Goal: Task Accomplishment & Management: Use online tool/utility

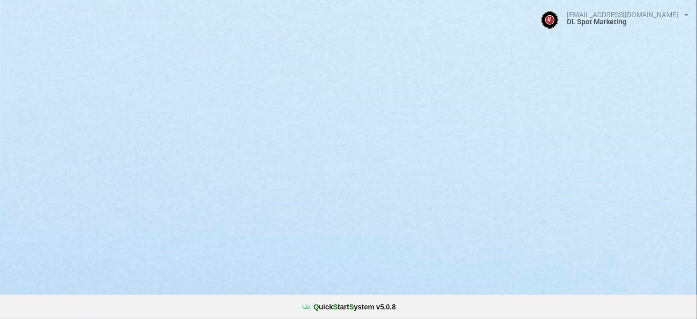
select select "25"
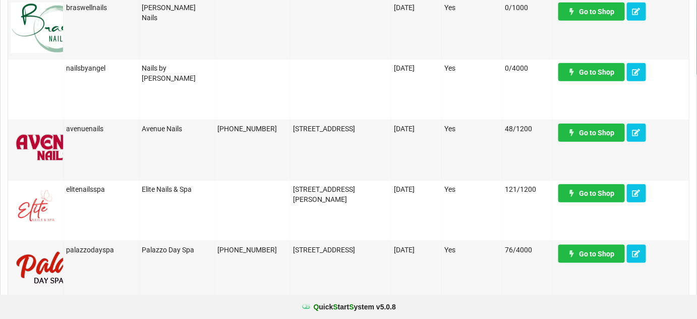
scroll to position [245, 0]
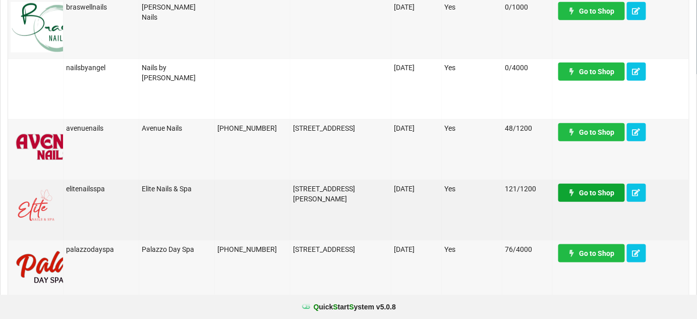
click at [603, 195] on link "Go to Shop" at bounding box center [592, 193] width 67 height 18
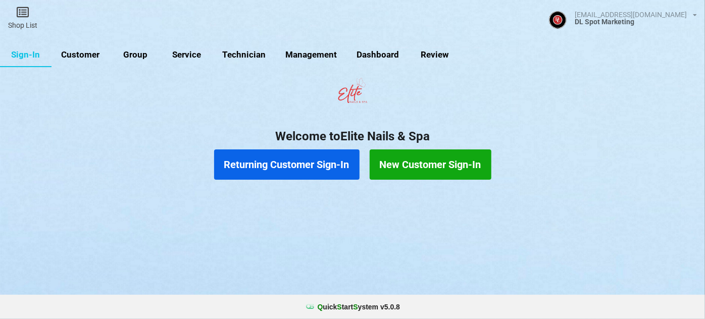
click at [201, 101] on link "Customer" at bounding box center [215, 107] width 29 height 12
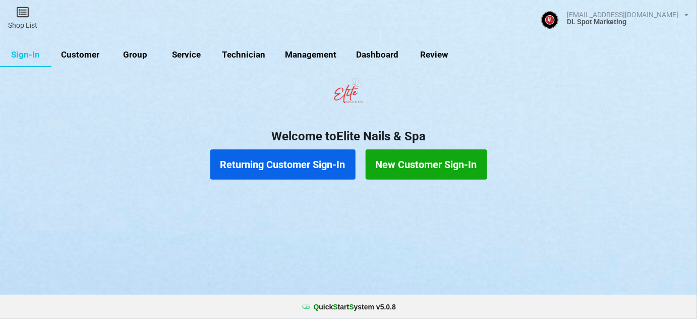
select select "25"
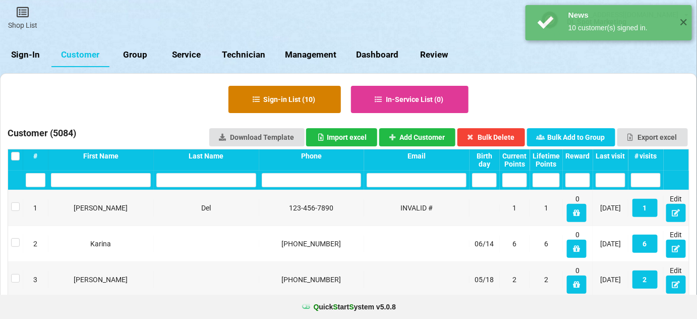
click at [298, 101] on button "Sign-in List ( 10 )" at bounding box center [285, 99] width 113 height 27
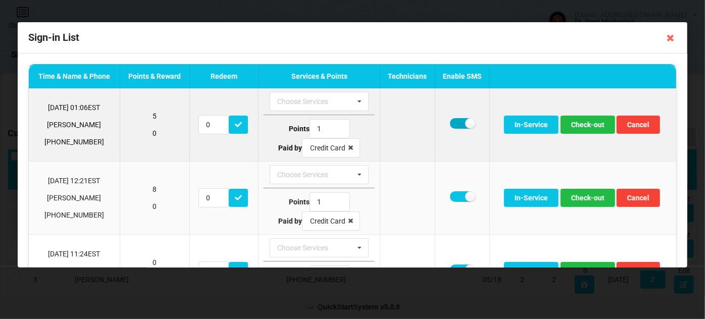
click at [458, 122] on label at bounding box center [462, 123] width 25 height 11
checkbox input "false"
click at [580, 123] on button "Check-out" at bounding box center [587, 125] width 55 height 18
click at [580, 126] on button "Check-out" at bounding box center [587, 125] width 55 height 18
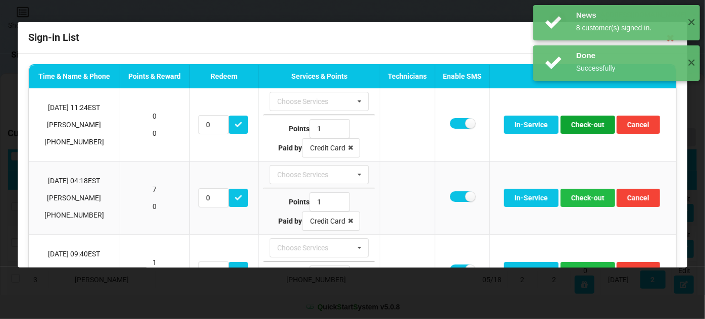
click at [580, 126] on button "Check-out" at bounding box center [587, 125] width 55 height 18
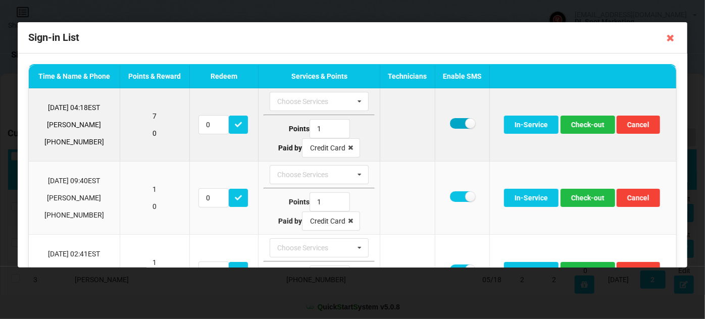
click at [454, 125] on label at bounding box center [462, 123] width 25 height 11
checkbox input "false"
click at [575, 127] on button "Check-out" at bounding box center [587, 125] width 55 height 18
click at [454, 122] on label at bounding box center [462, 123] width 25 height 11
checkbox input "false"
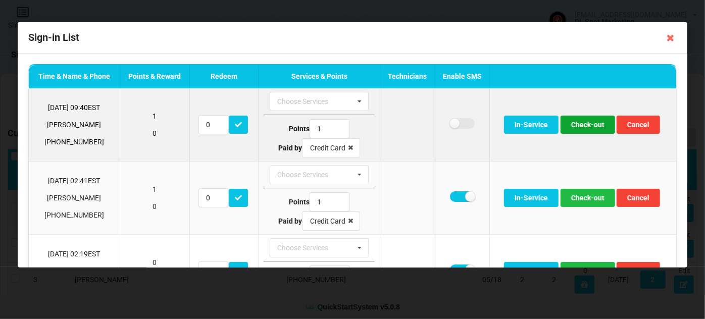
click at [574, 123] on button "Check-out" at bounding box center [587, 125] width 55 height 18
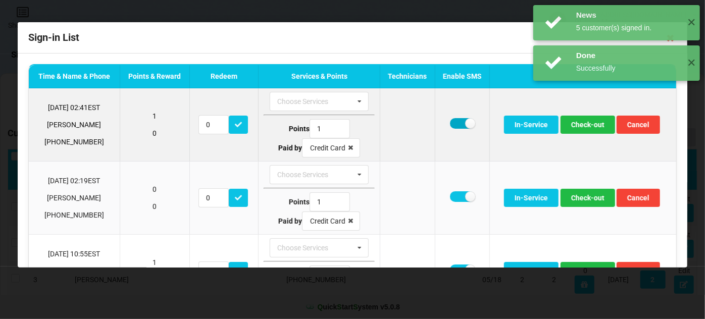
click at [457, 125] on label at bounding box center [462, 123] width 25 height 11
checkbox input "false"
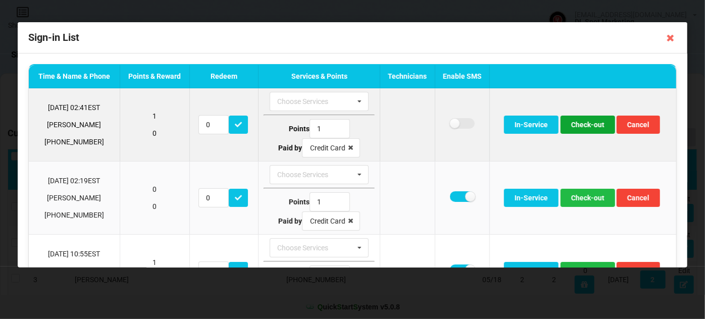
click at [573, 124] on button "Check-out" at bounding box center [587, 125] width 55 height 18
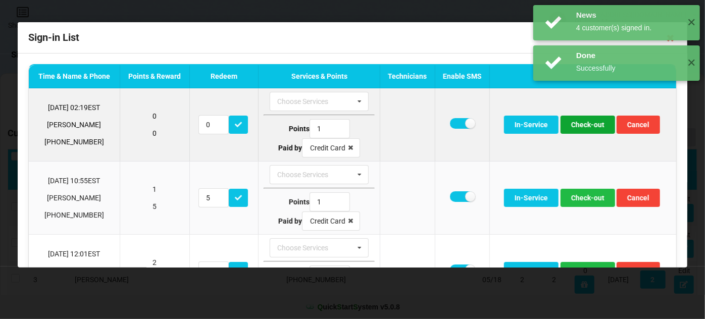
click at [570, 125] on button "Check-out" at bounding box center [587, 125] width 55 height 18
click at [578, 126] on button "Check-out" at bounding box center [587, 125] width 55 height 18
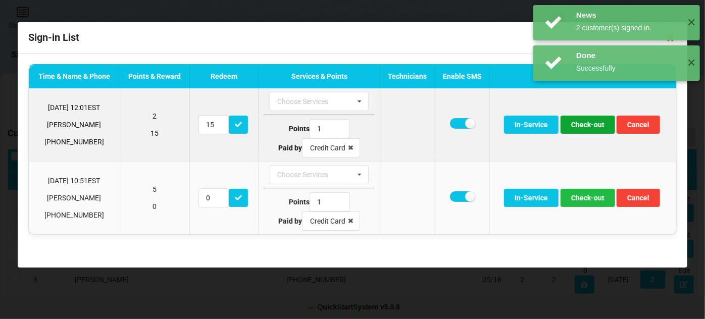
click at [579, 127] on button "Check-out" at bounding box center [587, 125] width 55 height 18
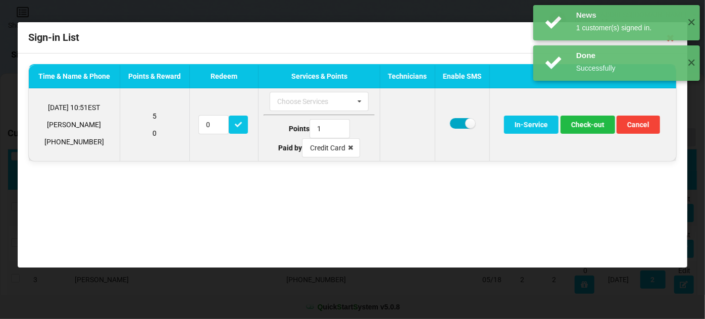
click at [459, 122] on label at bounding box center [462, 123] width 25 height 11
checkbox input "false"
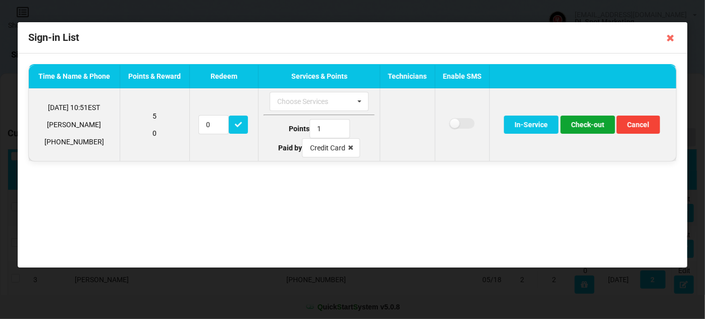
click at [574, 126] on button "Check-out" at bounding box center [587, 125] width 55 height 18
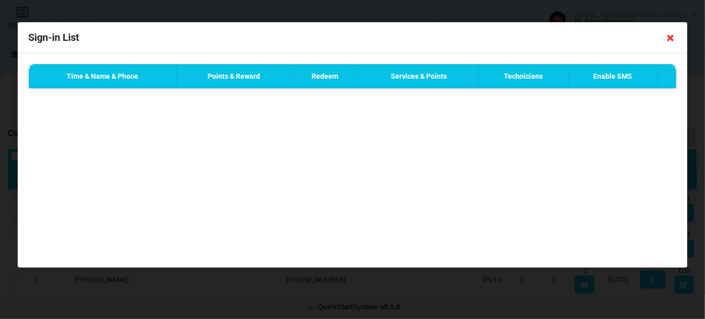
click at [671, 38] on icon at bounding box center [670, 38] width 16 height 16
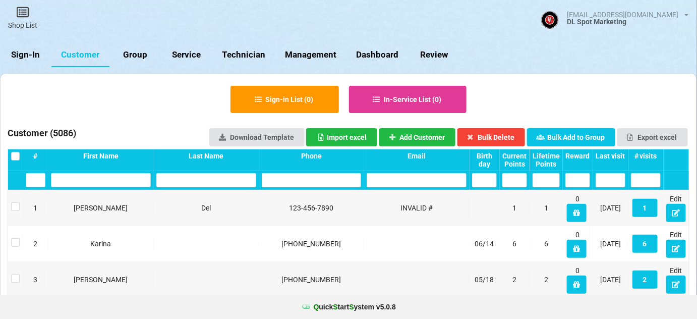
click at [28, 56] on link "Sign-In" at bounding box center [25, 55] width 51 height 24
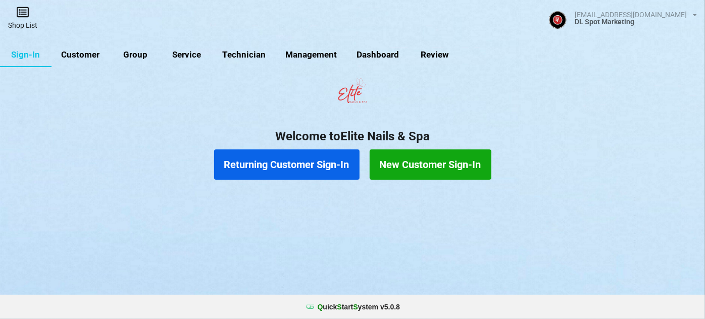
click at [28, 28] on link "Shop List" at bounding box center [22, 18] width 45 height 36
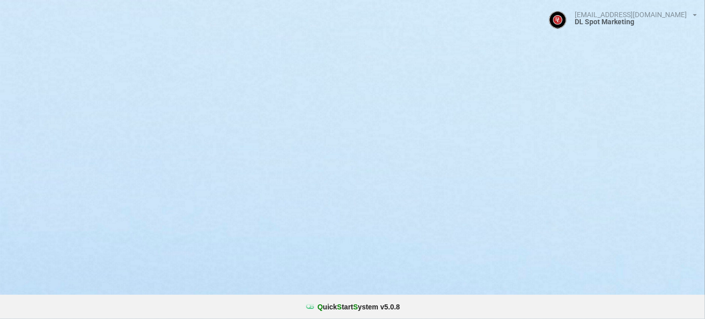
select select "25"
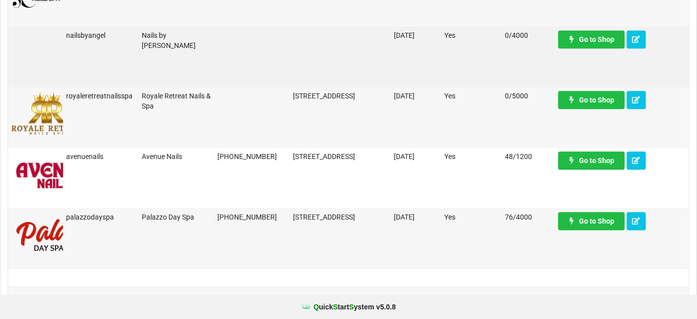
scroll to position [795, 0]
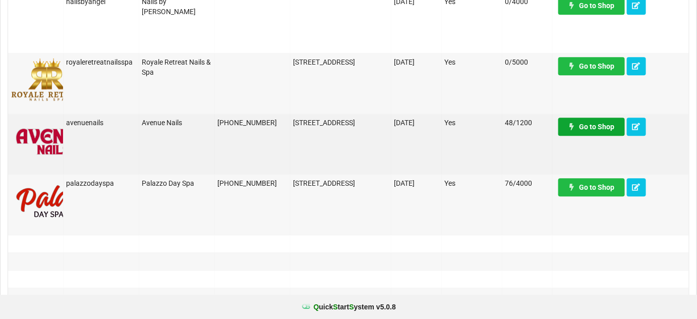
click at [604, 131] on link "Go to Shop" at bounding box center [592, 127] width 67 height 18
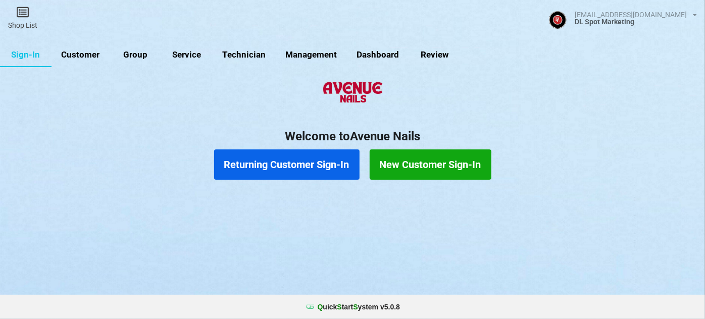
click at [88, 53] on link "Customer" at bounding box center [80, 55] width 58 height 24
select select "25"
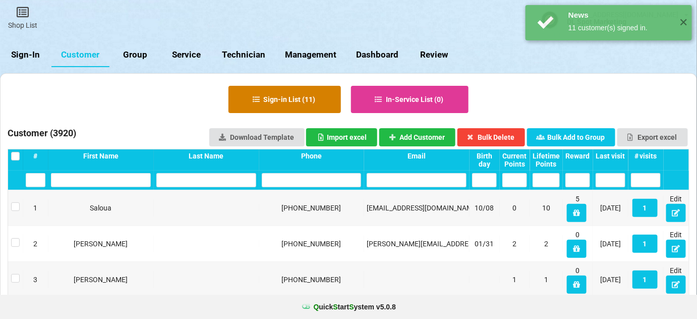
click at [304, 100] on button "Sign-in List ( 11 )" at bounding box center [285, 99] width 113 height 27
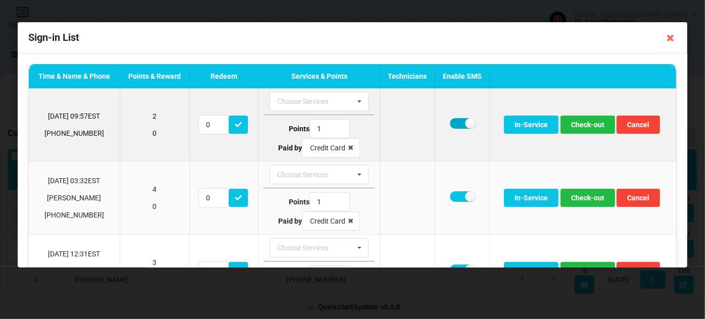
click at [456, 121] on label at bounding box center [462, 123] width 25 height 11
checkbox input "false"
click at [589, 129] on button "Check-out" at bounding box center [587, 125] width 55 height 18
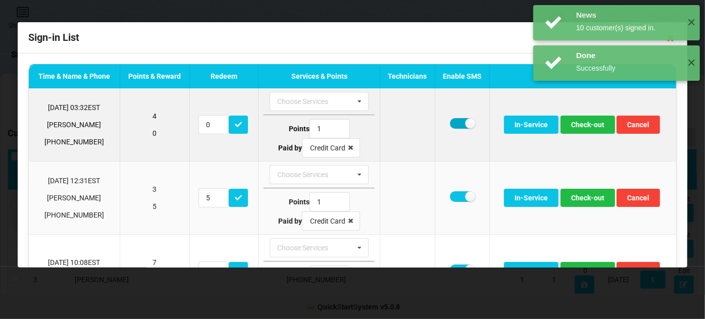
click at [454, 126] on label at bounding box center [462, 123] width 25 height 11
checkbox input "false"
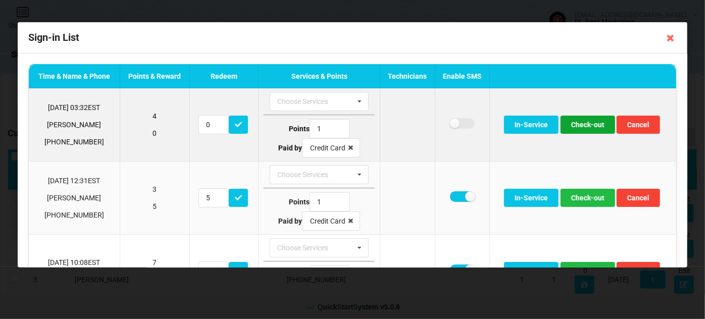
click at [580, 126] on button "Check-out" at bounding box center [587, 125] width 55 height 18
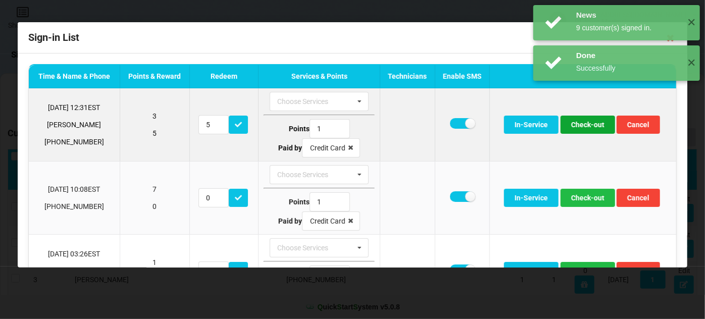
click at [578, 126] on button "Check-out" at bounding box center [587, 125] width 55 height 18
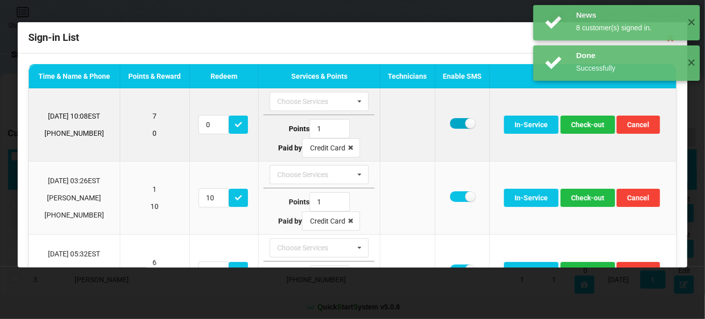
click at [453, 125] on label at bounding box center [462, 123] width 25 height 11
checkbox input "false"
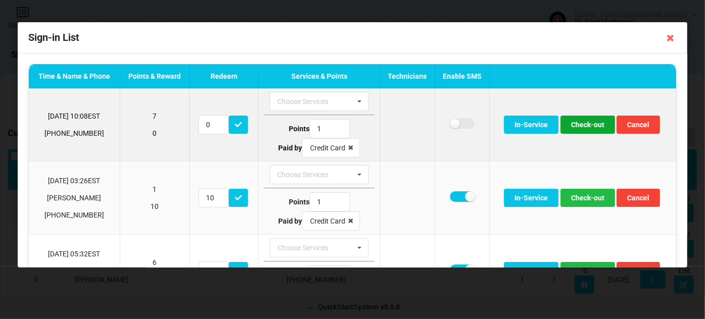
click at [584, 124] on button "Check-out" at bounding box center [587, 125] width 55 height 18
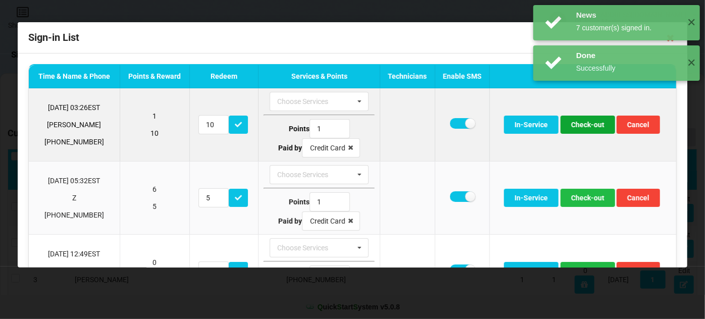
click at [579, 126] on button "Check-out" at bounding box center [587, 125] width 55 height 18
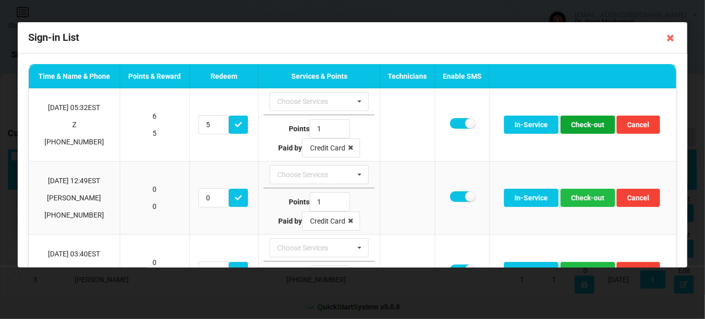
click at [578, 126] on button "Check-out" at bounding box center [587, 125] width 55 height 18
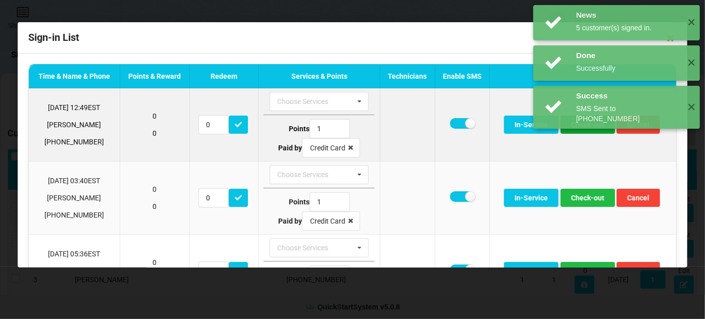
click at [585, 127] on button "Check-out" at bounding box center [587, 125] width 55 height 18
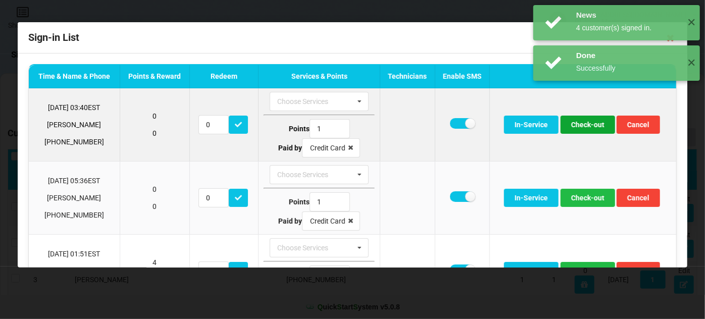
click at [585, 127] on button "Check-out" at bounding box center [587, 125] width 55 height 18
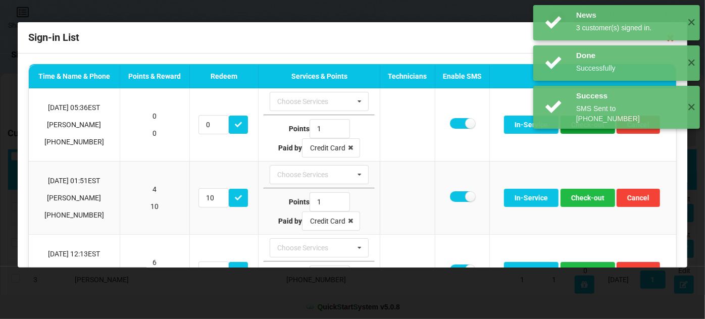
click at [585, 127] on button "Check-out" at bounding box center [587, 125] width 55 height 18
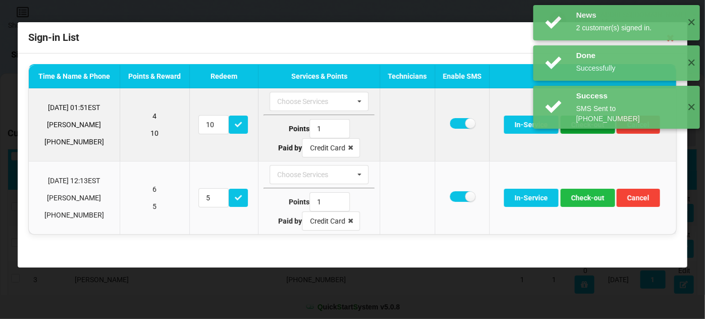
click at [585, 127] on button "Check-out" at bounding box center [587, 125] width 55 height 18
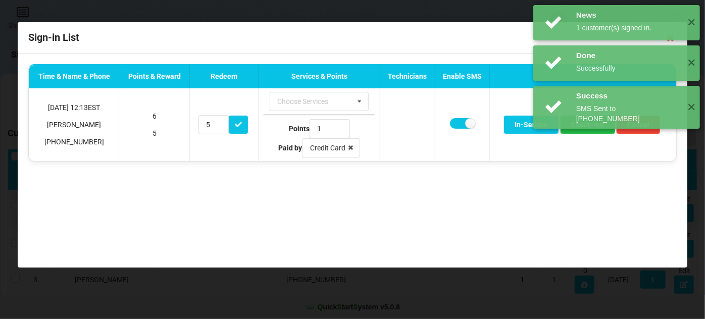
click at [585, 134] on div "News 2 customer(s) signed in. ✕" at bounding box center [616, 151] width 167 height 35
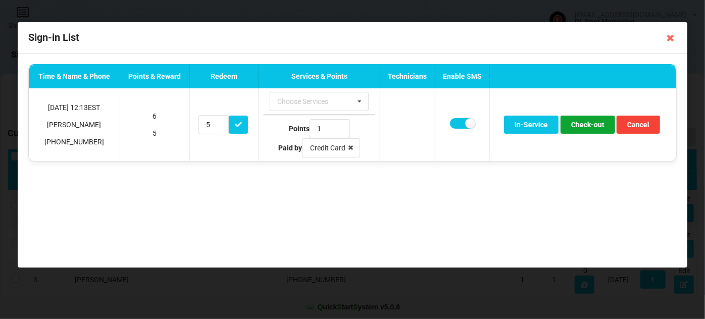
click at [585, 127] on button "Check-out" at bounding box center [587, 125] width 55 height 18
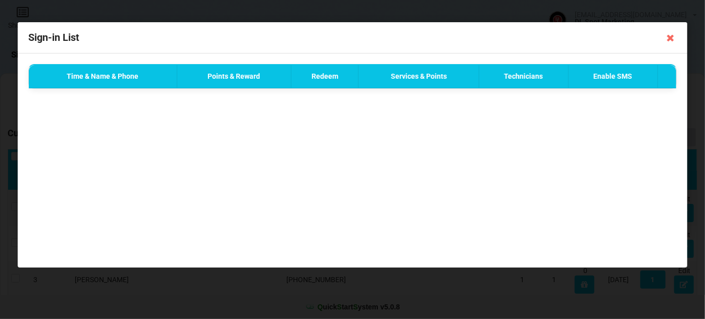
click at [669, 37] on div "News 2 customer(s) signed in. ✕" at bounding box center [616, 22] width 167 height 35
click at [676, 29] on div "News 2 customer(s) signed in. ✕" at bounding box center [616, 22] width 167 height 35
drag, startPoint x: 640, startPoint y: 45, endPoint x: 656, endPoint y: 42, distance: 15.9
click at [641, 45] on div "Success SMS Sent to +14077791033 ✕" at bounding box center [616, 66] width 167 height 43
click at [671, 40] on div "News 2 customer(s) signed in. ✕" at bounding box center [616, 22] width 167 height 35
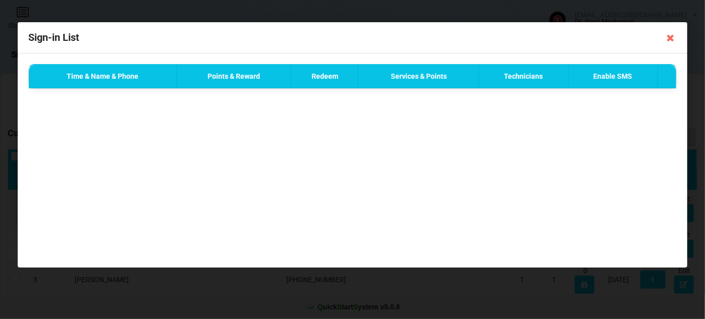
drag, startPoint x: 611, startPoint y: 132, endPoint x: 626, endPoint y: 119, distance: 20.0
click at [612, 132] on div "Time & Name & Phone Points & Reward Redeem Services & Points Technicians Enable…" at bounding box center [352, 160] width 669 height 214
click at [670, 37] on div "News 2 customer(s) signed in. ✕" at bounding box center [616, 22] width 167 height 35
click at [673, 35] on div "News 2 customer(s) signed in. ✕" at bounding box center [616, 22] width 167 height 35
click at [671, 39] on icon at bounding box center [670, 38] width 16 height 16
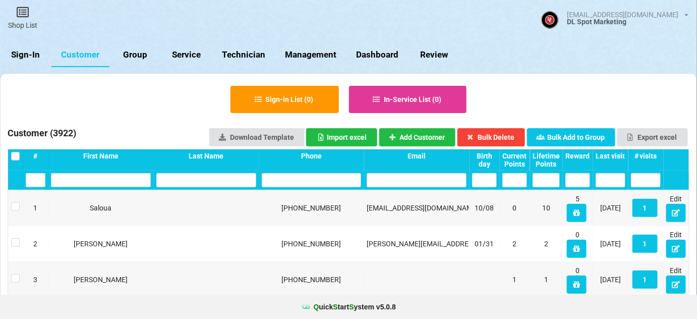
click at [37, 53] on link "Sign-In" at bounding box center [25, 55] width 51 height 24
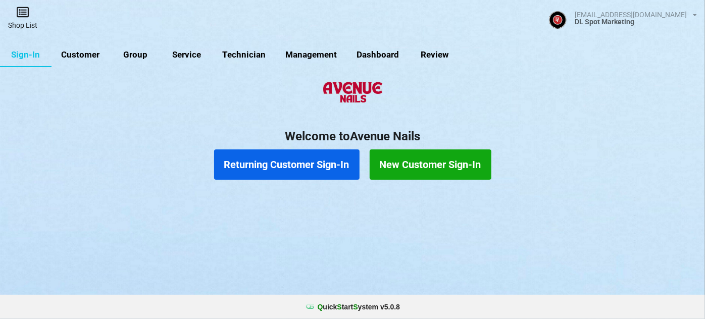
click at [21, 30] on link "Shop List" at bounding box center [22, 18] width 45 height 36
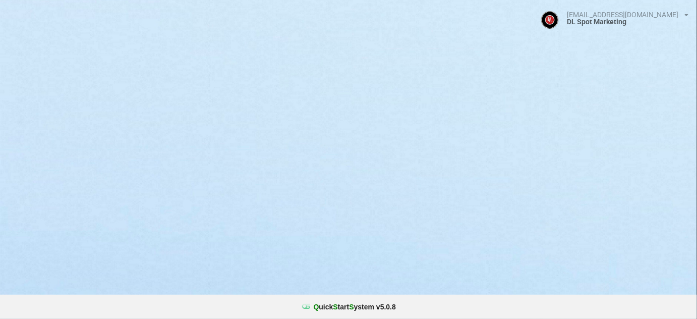
select select "25"
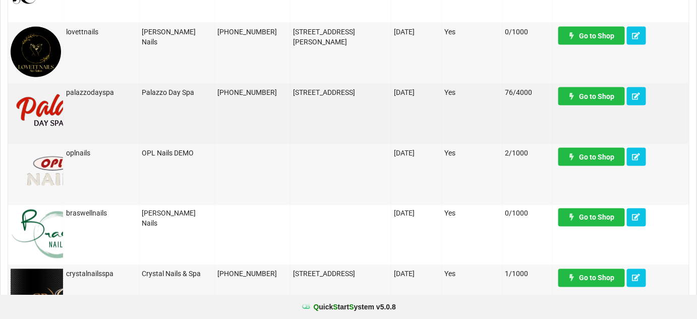
scroll to position [489, 0]
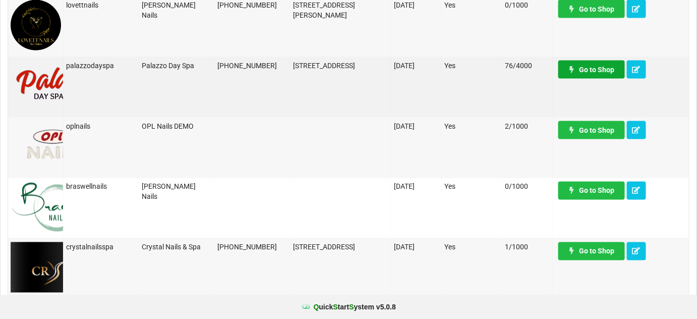
click at [595, 70] on link "Go to Shop" at bounding box center [592, 70] width 67 height 18
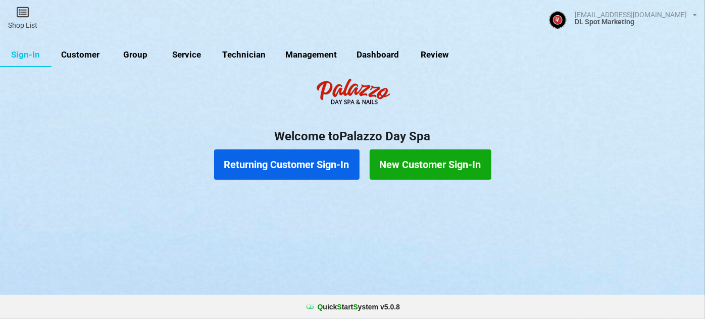
click at [79, 56] on link "Customer" at bounding box center [80, 55] width 58 height 24
select select "25"
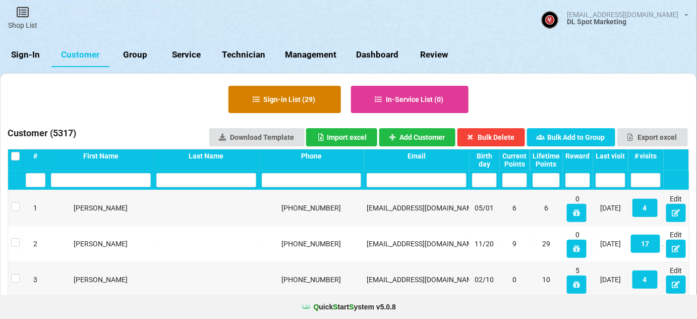
click at [291, 100] on button "Sign-in List ( 29 )" at bounding box center [285, 99] width 113 height 27
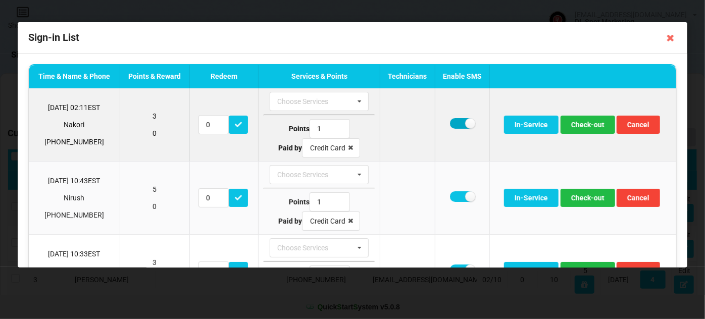
click at [457, 124] on label at bounding box center [462, 123] width 25 height 11
checkbox input "false"
click at [584, 123] on button "Check-out" at bounding box center [587, 125] width 55 height 18
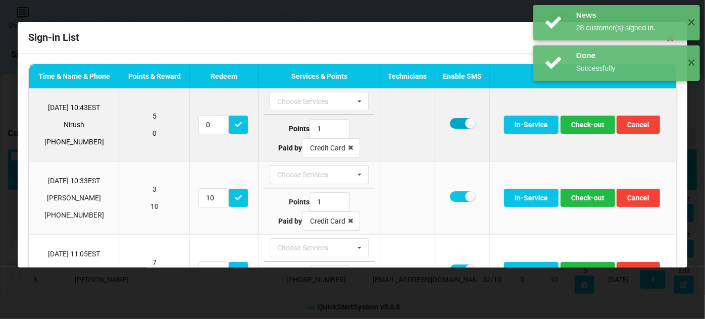
click at [457, 125] on label at bounding box center [462, 123] width 25 height 11
checkbox input "false"
click at [589, 126] on button "Check-out" at bounding box center [587, 125] width 55 height 18
click at [587, 127] on button "Check-out" at bounding box center [587, 125] width 55 height 18
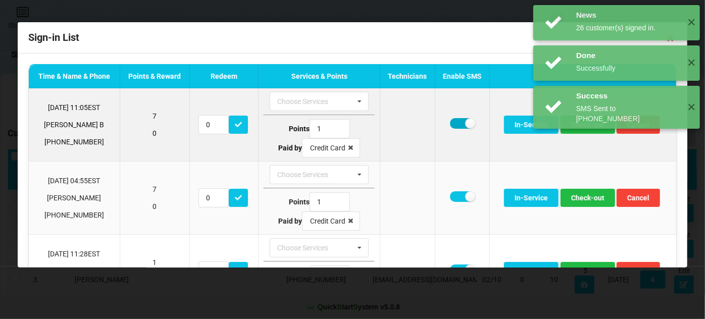
click at [454, 123] on label at bounding box center [462, 123] width 25 height 11
checkbox input "false"
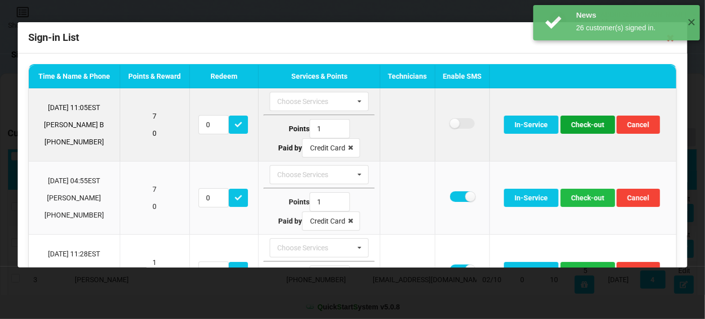
click at [578, 128] on button "Check-out" at bounding box center [587, 125] width 55 height 18
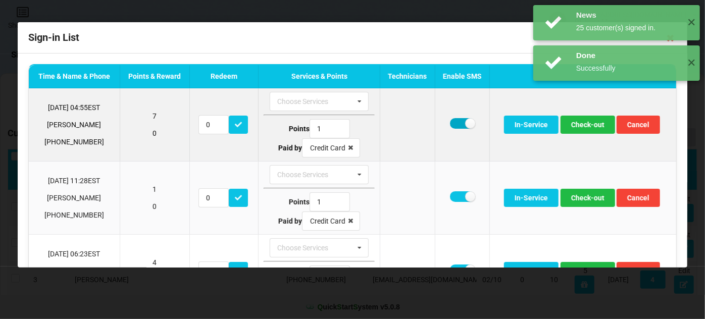
click at [452, 123] on label at bounding box center [462, 123] width 25 height 11
checkbox input "false"
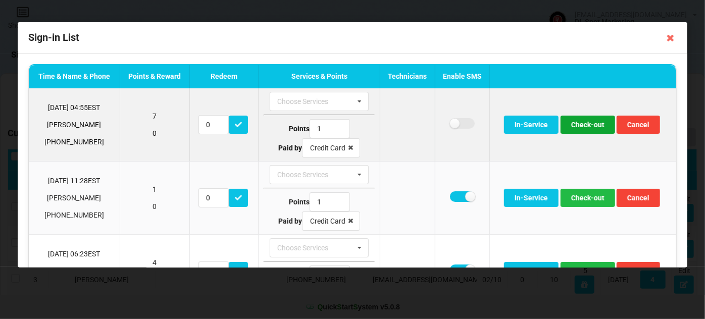
click at [579, 127] on button "Check-out" at bounding box center [587, 125] width 55 height 18
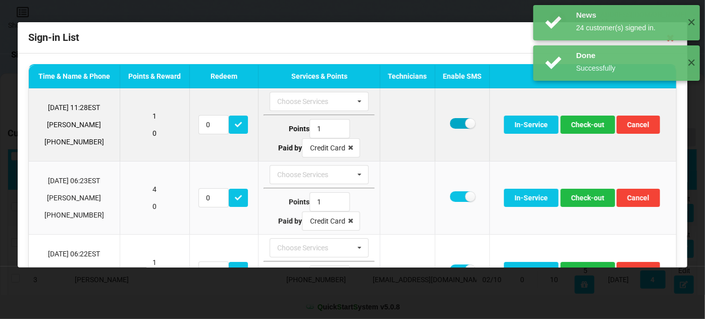
click at [455, 122] on label at bounding box center [462, 123] width 25 height 11
checkbox input "false"
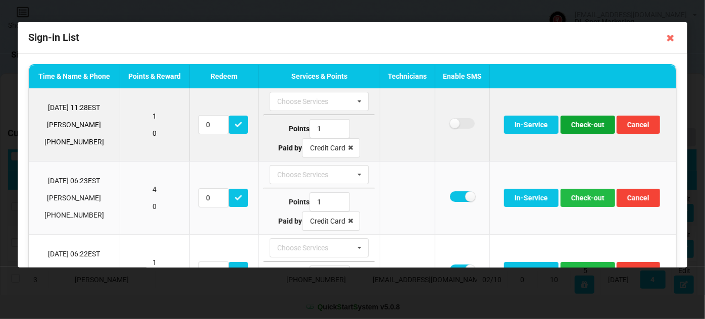
click at [581, 127] on button "Check-out" at bounding box center [587, 125] width 55 height 18
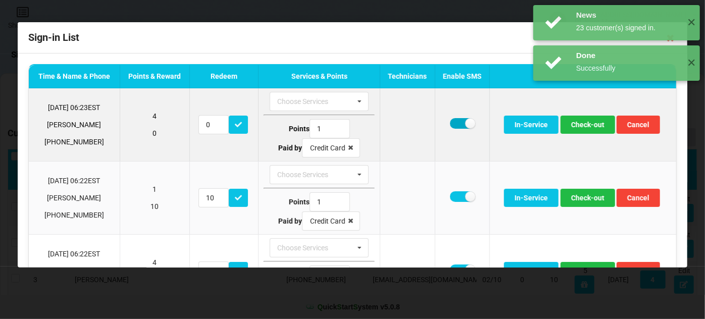
click at [453, 123] on label at bounding box center [462, 123] width 25 height 11
checkbox input "false"
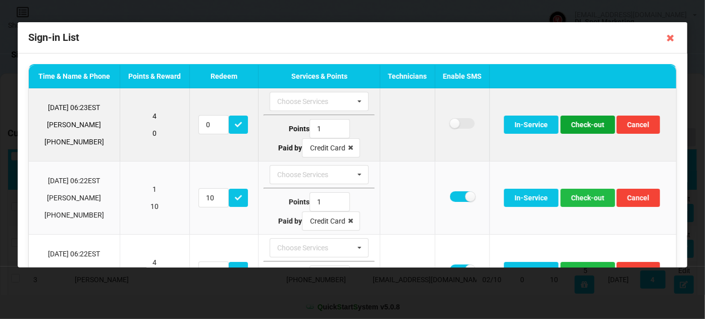
click at [584, 126] on button "Check-out" at bounding box center [587, 125] width 55 height 18
click at [576, 126] on button "Check-out" at bounding box center [587, 125] width 55 height 18
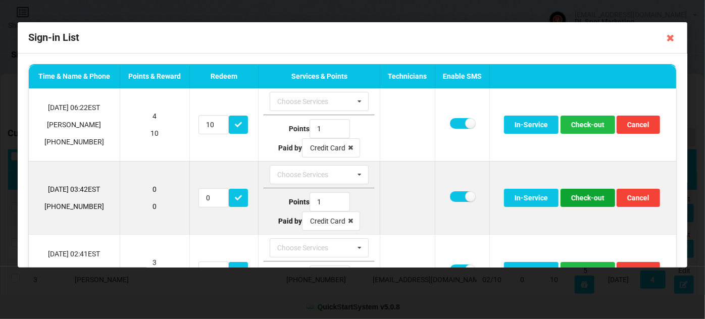
click at [584, 195] on button "Check-out" at bounding box center [587, 198] width 55 height 18
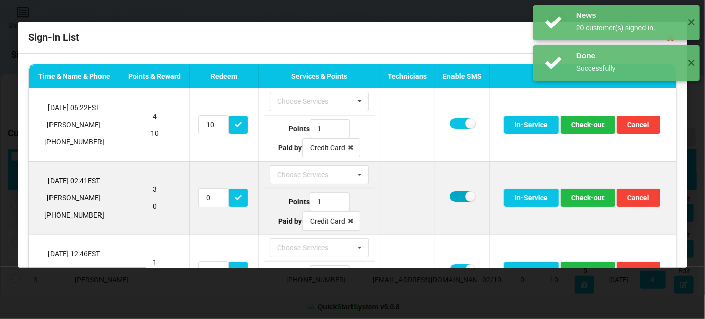
click at [451, 195] on label at bounding box center [462, 196] width 25 height 11
checkbox input "false"
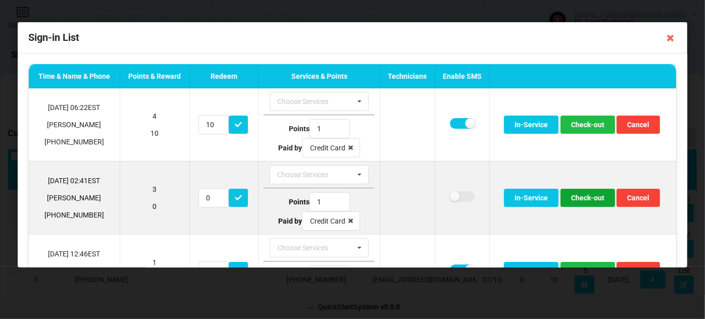
click at [574, 196] on button "Check-out" at bounding box center [587, 198] width 55 height 18
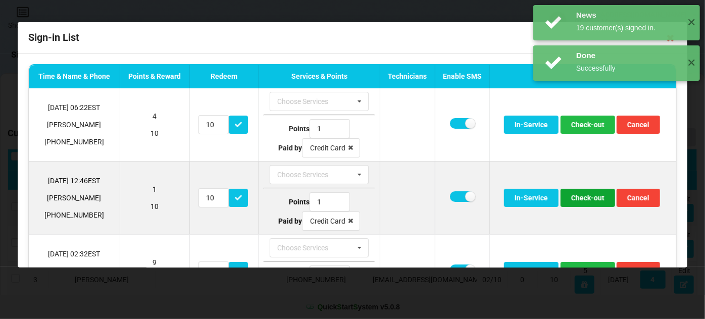
click at [575, 198] on button "Check-out" at bounding box center [587, 198] width 55 height 18
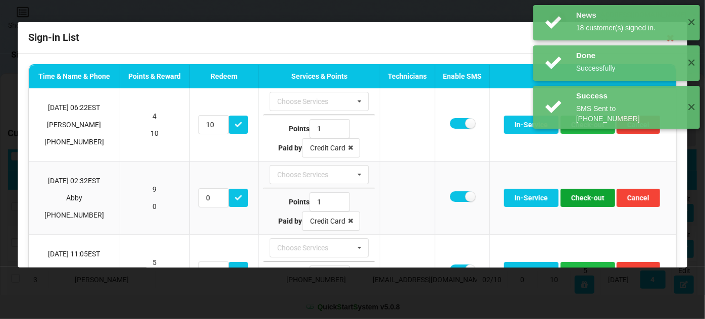
click at [575, 198] on button "Check-out" at bounding box center [587, 198] width 55 height 18
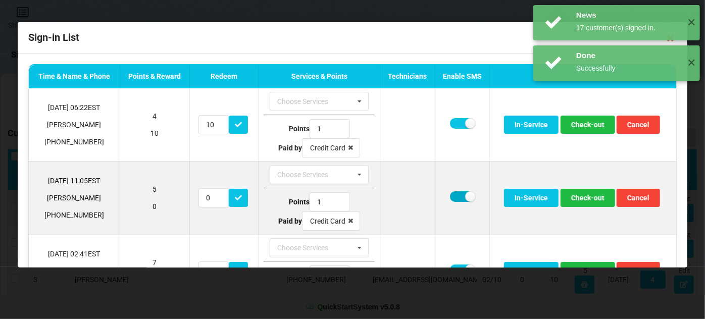
drag, startPoint x: 456, startPoint y: 197, endPoint x: 478, endPoint y: 200, distance: 21.9
click at [456, 197] on label at bounding box center [462, 196] width 25 height 11
checkbox input "false"
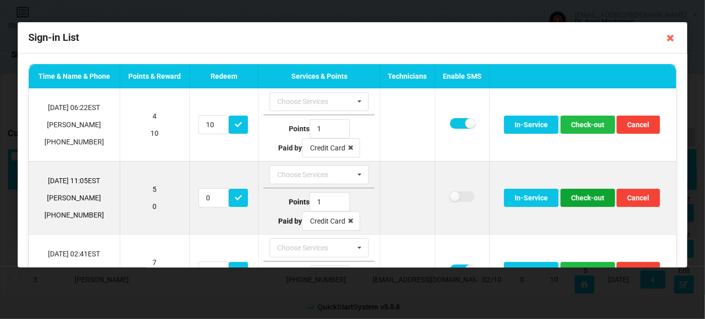
click at [580, 197] on button "Check-out" at bounding box center [587, 198] width 55 height 18
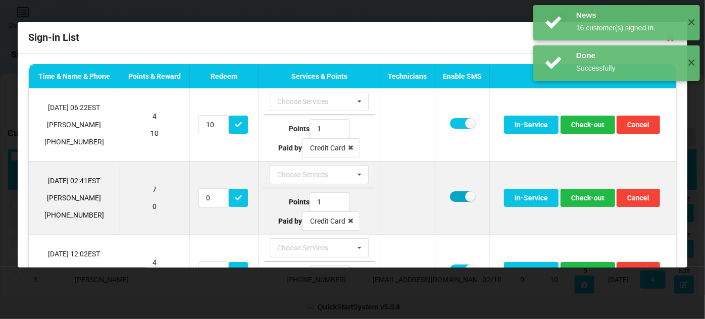
click at [452, 194] on label at bounding box center [462, 196] width 25 height 11
checkbox input "false"
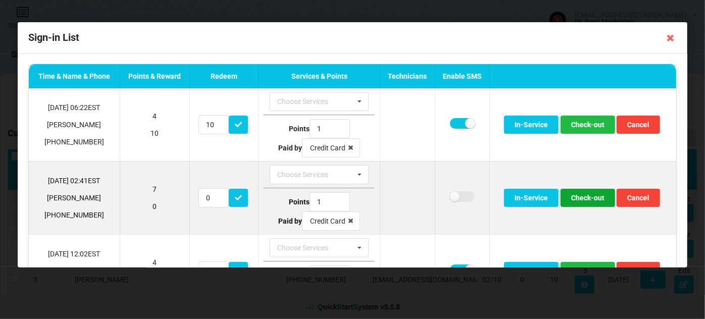
click at [581, 196] on button "Check-out" at bounding box center [587, 198] width 55 height 18
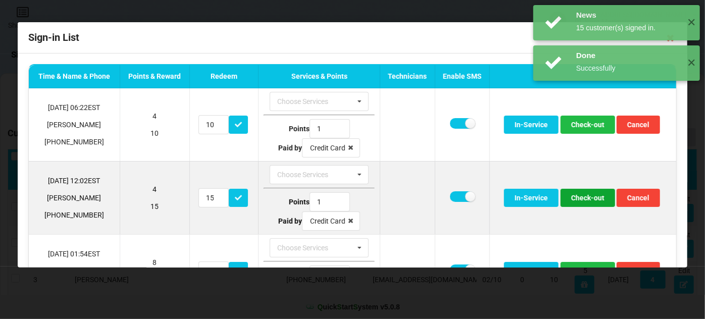
click at [581, 197] on button "Check-out" at bounding box center [587, 198] width 55 height 18
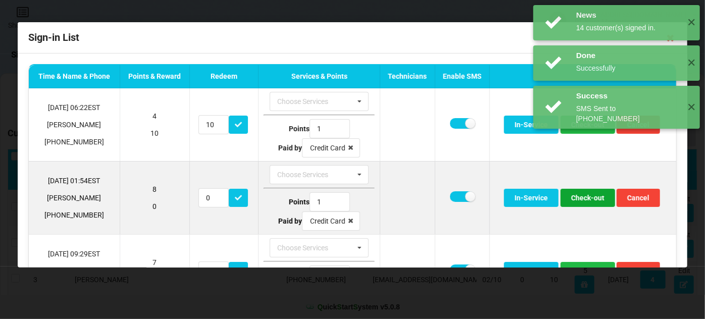
click at [580, 197] on button "Check-out" at bounding box center [587, 198] width 55 height 18
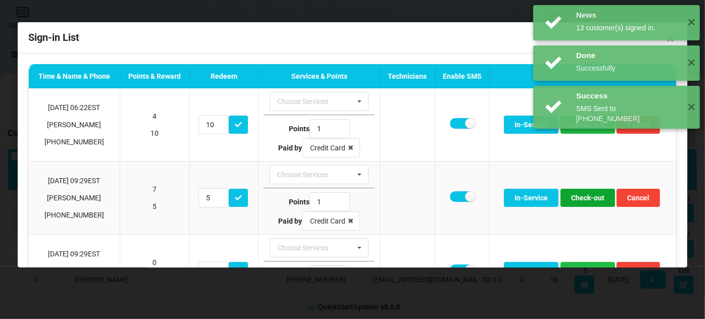
click at [580, 197] on button "Check-out" at bounding box center [587, 198] width 55 height 18
click at [580, 198] on button "Check-out" at bounding box center [587, 198] width 55 height 18
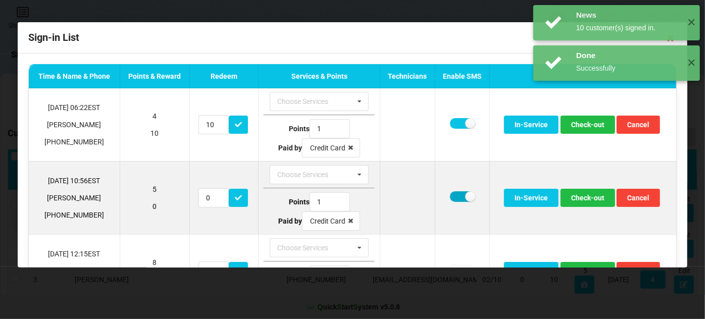
click at [453, 194] on label at bounding box center [462, 196] width 25 height 11
checkbox input "false"
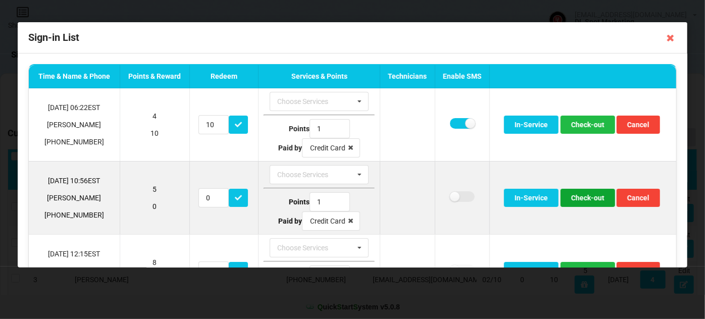
click at [582, 197] on button "Check-out" at bounding box center [587, 198] width 55 height 18
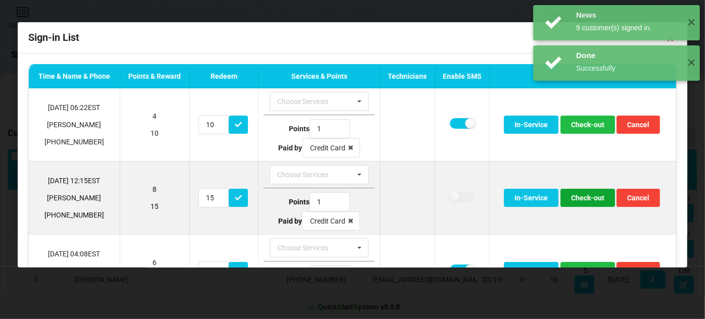
click at [581, 199] on button "Check-out" at bounding box center [587, 198] width 55 height 18
drag, startPoint x: 453, startPoint y: 196, endPoint x: 479, endPoint y: 200, distance: 26.1
click at [454, 196] on label at bounding box center [462, 196] width 25 height 11
checkbox input "false"
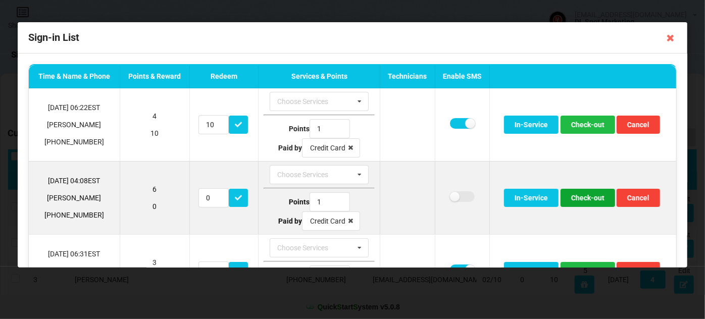
click at [581, 198] on button "Check-out" at bounding box center [587, 198] width 55 height 18
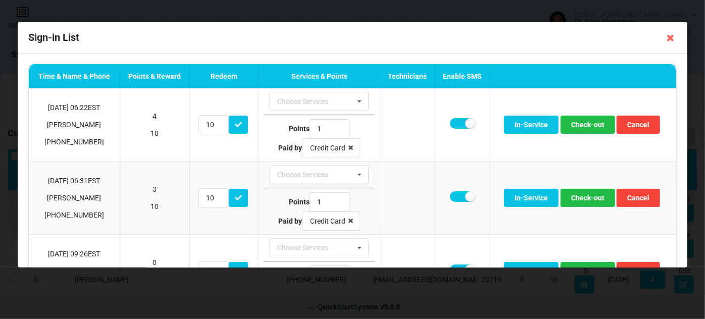
scroll to position [61, 0]
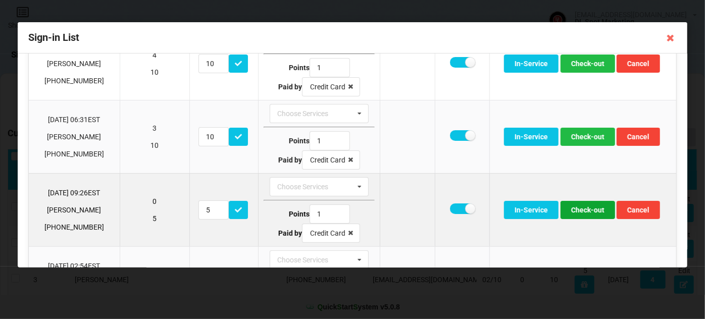
click at [577, 208] on button "Check-out" at bounding box center [587, 210] width 55 height 18
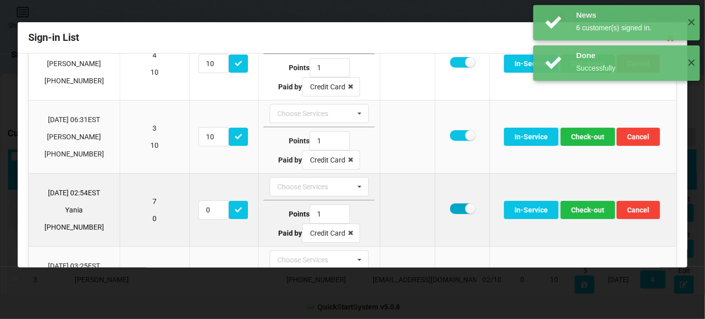
click at [455, 206] on label at bounding box center [462, 208] width 25 height 11
checkbox input "false"
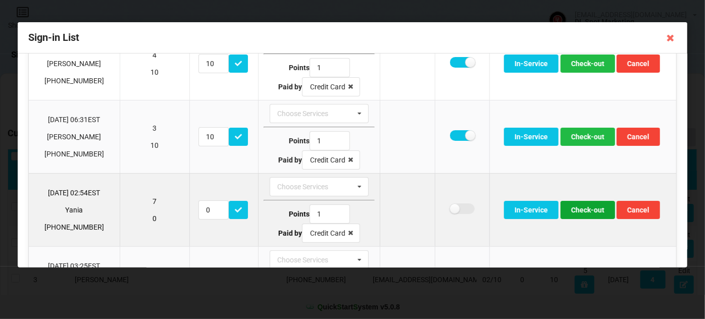
click at [585, 208] on button "Check-out" at bounding box center [587, 210] width 55 height 18
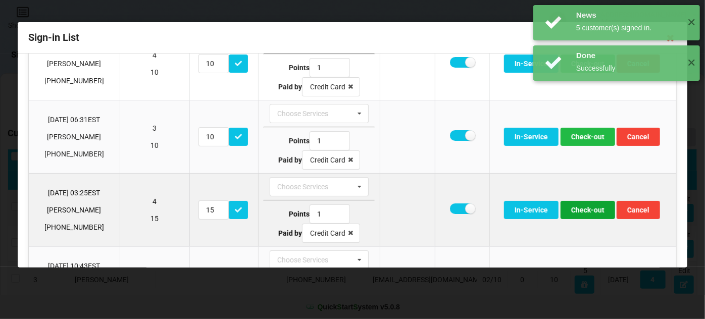
click at [587, 211] on button "Check-out" at bounding box center [587, 210] width 55 height 18
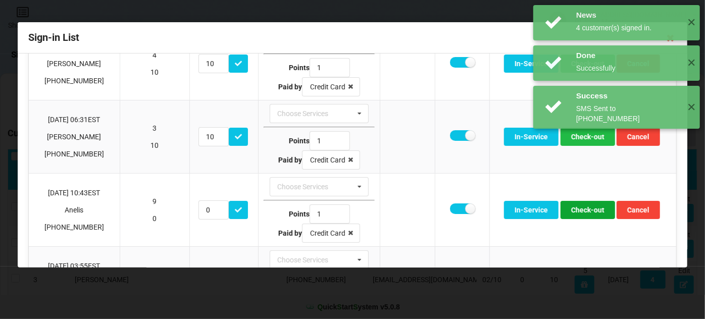
click at [587, 211] on button "Check-out" at bounding box center [587, 210] width 55 height 18
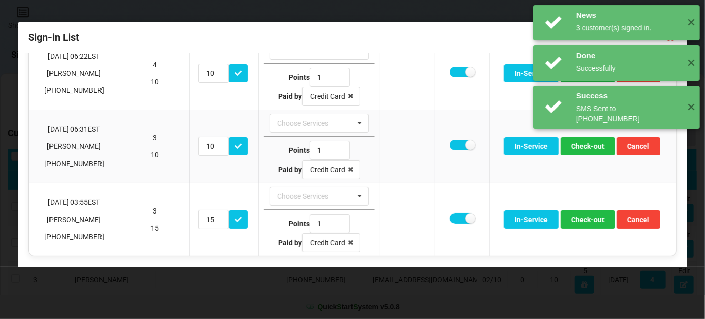
scroll to position [49, 0]
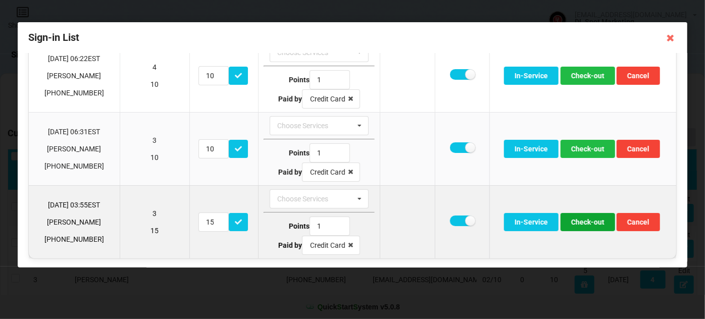
click at [590, 224] on button "Check-out" at bounding box center [587, 222] width 55 height 18
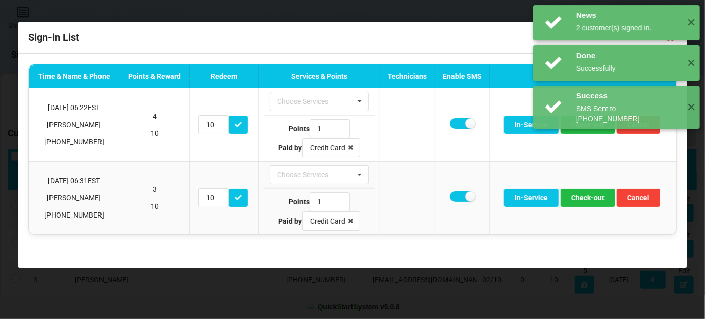
scroll to position [0, 0]
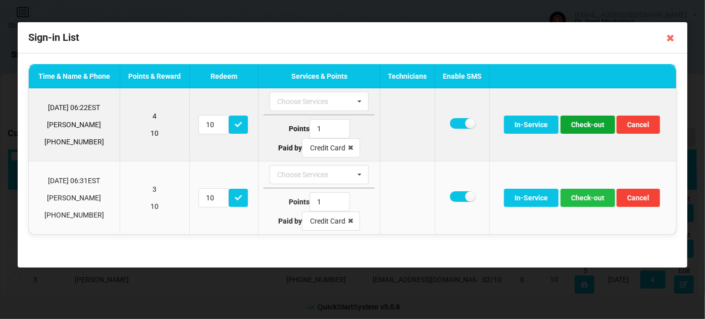
click at [587, 126] on button "Check-out" at bounding box center [587, 125] width 55 height 18
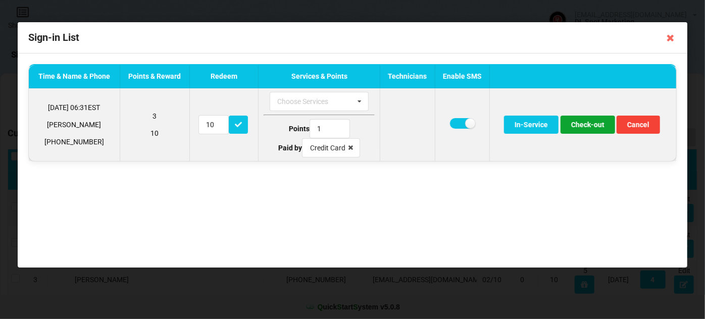
click at [592, 126] on button "Check-out" at bounding box center [587, 125] width 55 height 18
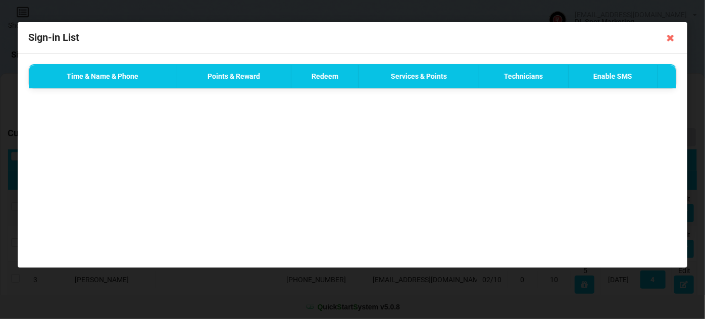
click at [670, 38] on icon at bounding box center [670, 38] width 16 height 16
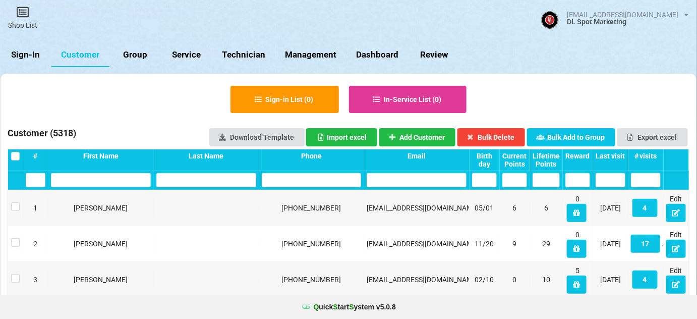
drag, startPoint x: 27, startPoint y: 55, endPoint x: 29, endPoint y: 37, distance: 17.3
click at [26, 55] on link "Sign-In" at bounding box center [25, 55] width 51 height 24
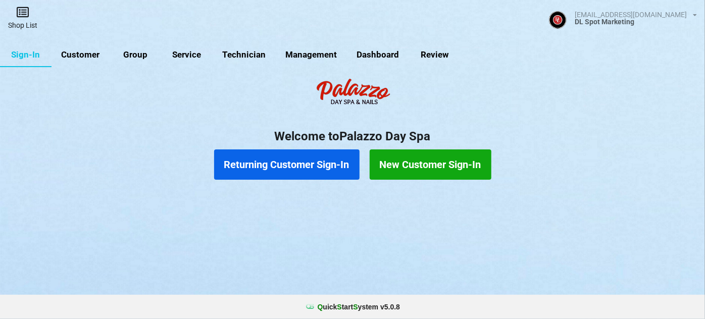
click at [27, 21] on link "Shop List" at bounding box center [22, 18] width 45 height 36
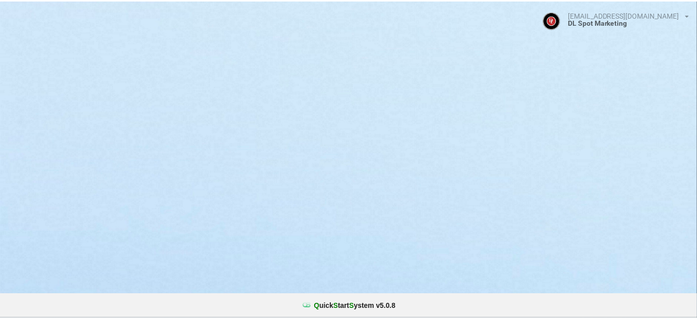
select select "25"
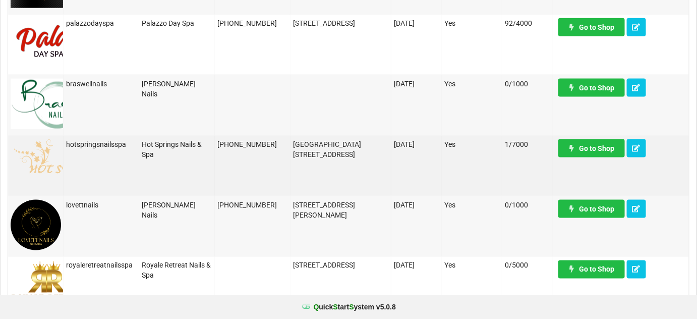
scroll to position [428, 0]
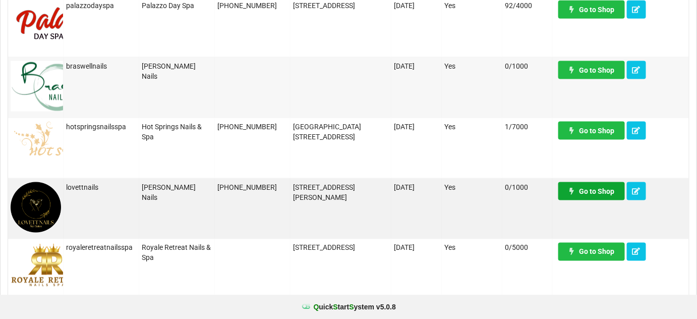
click at [603, 190] on link "Go to Shop" at bounding box center [592, 191] width 67 height 18
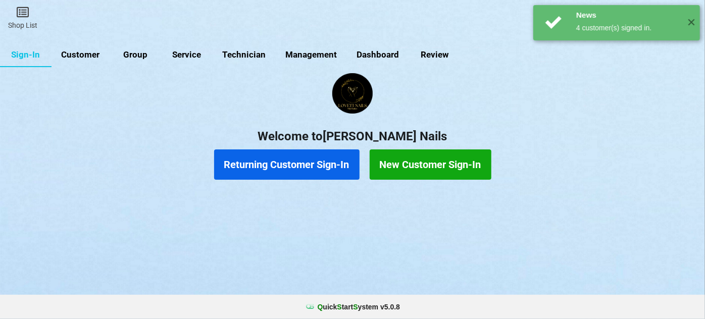
click at [85, 57] on link "Customer" at bounding box center [80, 55] width 58 height 24
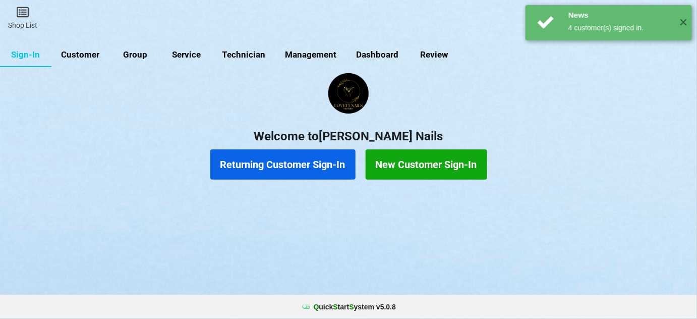
select select "25"
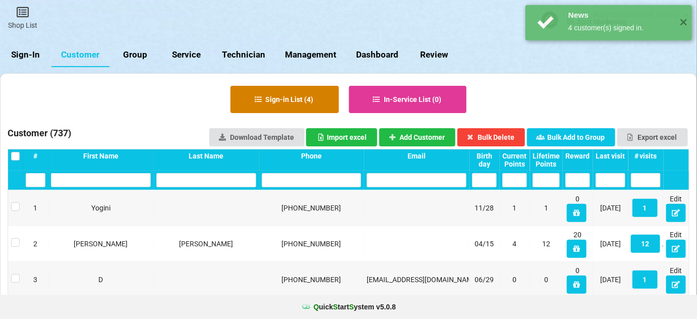
click at [300, 95] on button "Sign-in List ( 4 )" at bounding box center [285, 99] width 109 height 27
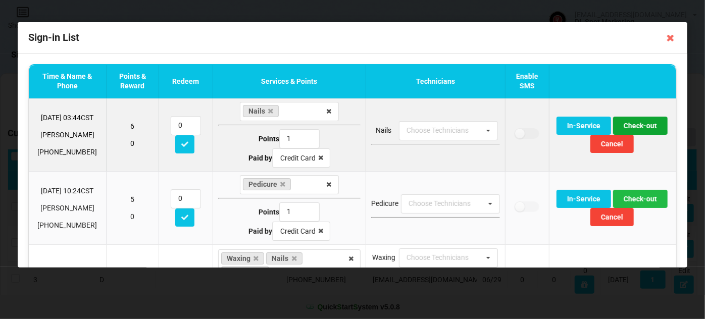
click at [639, 125] on button "Check-out" at bounding box center [639, 126] width 55 height 18
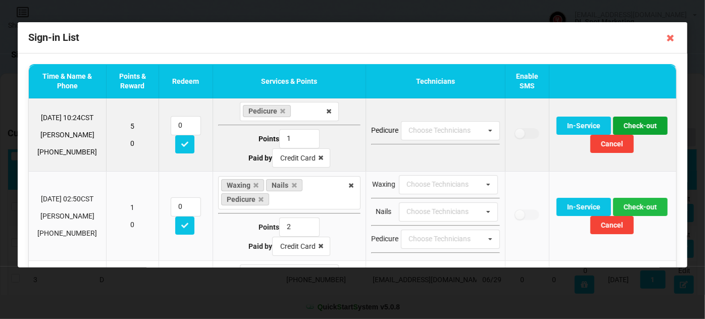
click at [638, 126] on button "Check-out" at bounding box center [639, 126] width 55 height 18
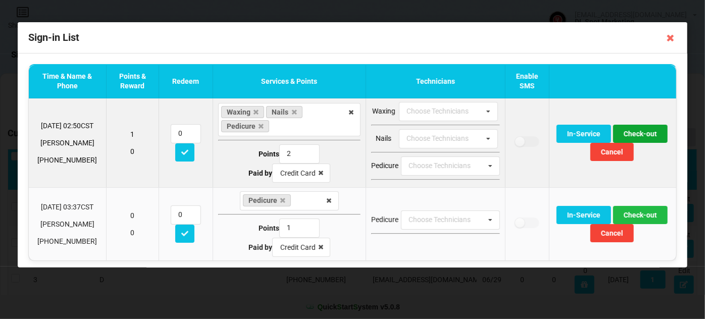
click at [638, 137] on button "Check-out" at bounding box center [639, 134] width 55 height 18
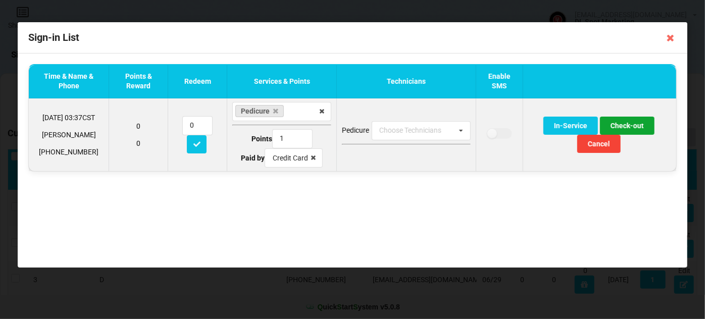
click at [630, 127] on button "Check-out" at bounding box center [627, 126] width 55 height 18
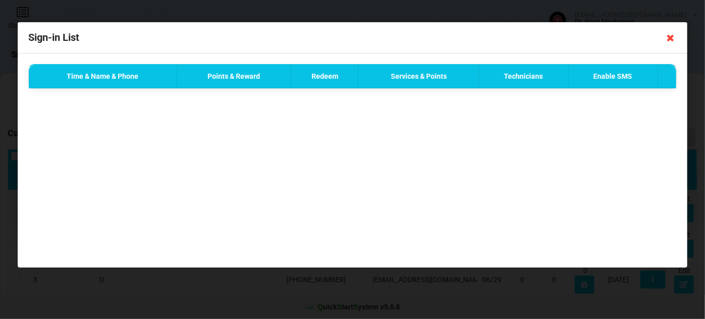
click at [669, 39] on icon at bounding box center [670, 38] width 16 height 16
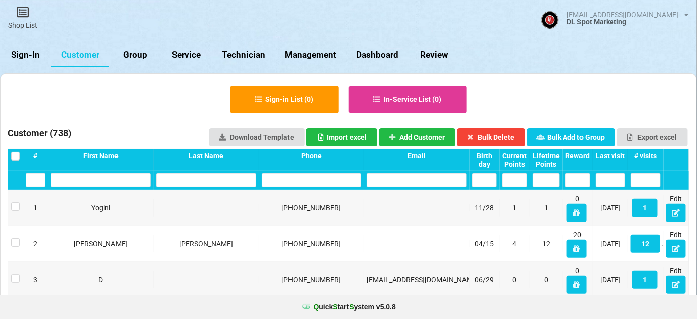
click at [33, 57] on link "Sign-In" at bounding box center [25, 55] width 51 height 24
